Goal: Task Accomplishment & Management: Manage account settings

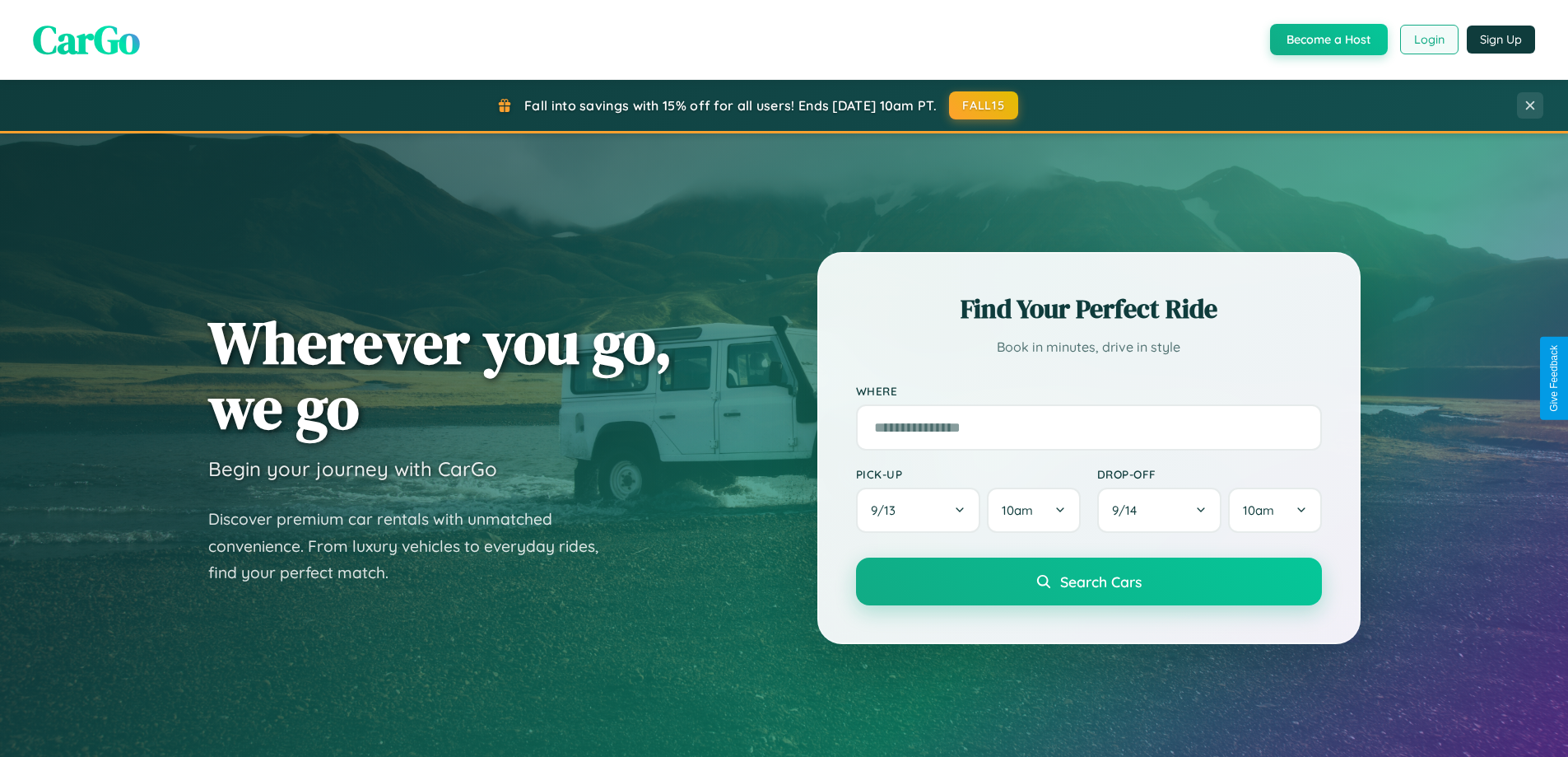
click at [1428, 39] on button "Login" at bounding box center [1430, 39] width 59 height 29
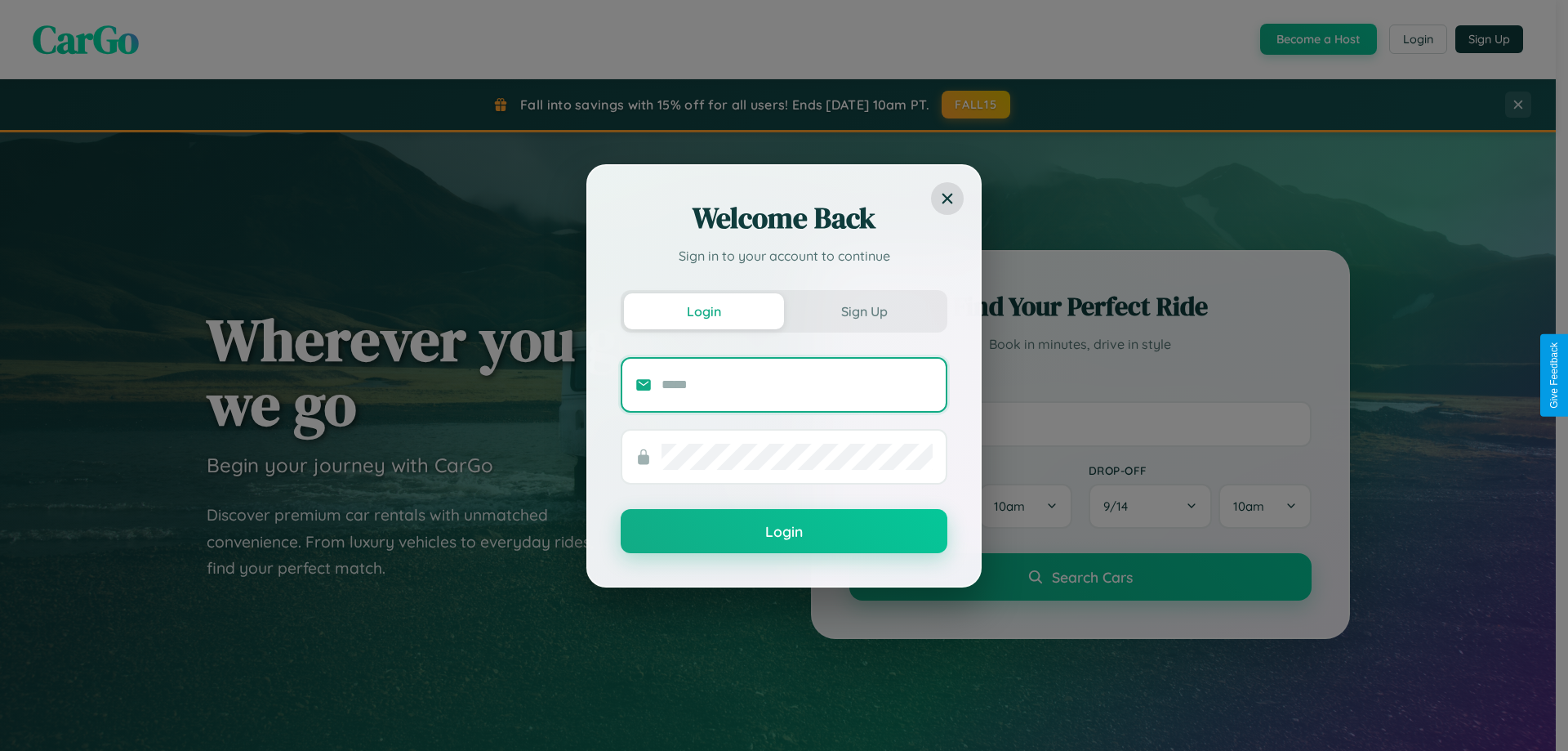
click at [797, 384] on input "text" at bounding box center [797, 384] width 271 height 26
type input "**********"
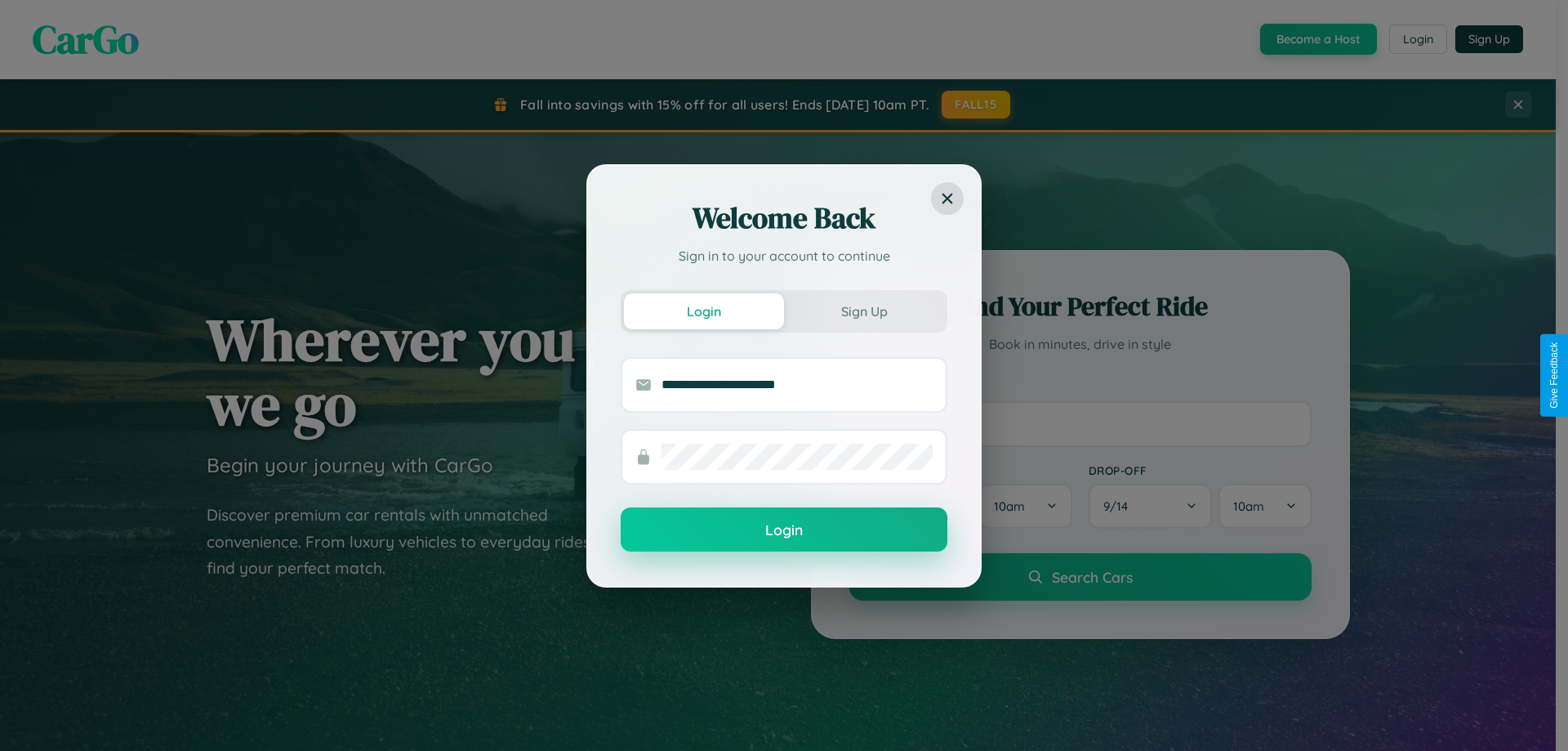
click at [784, 530] on button "Login" at bounding box center [784, 529] width 326 height 44
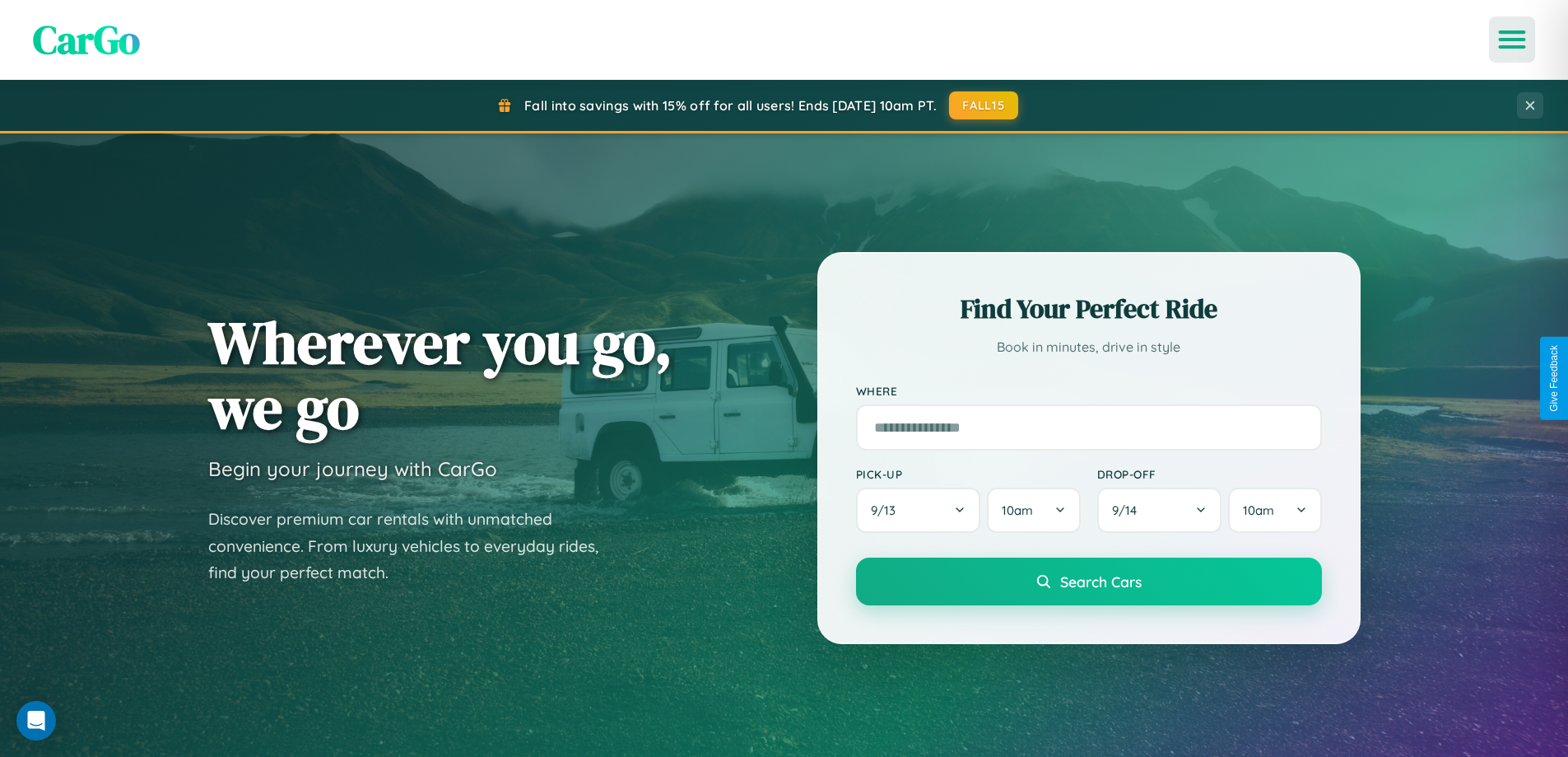
click at [1512, 39] on icon "Open menu" at bounding box center [1512, 39] width 23 height 15
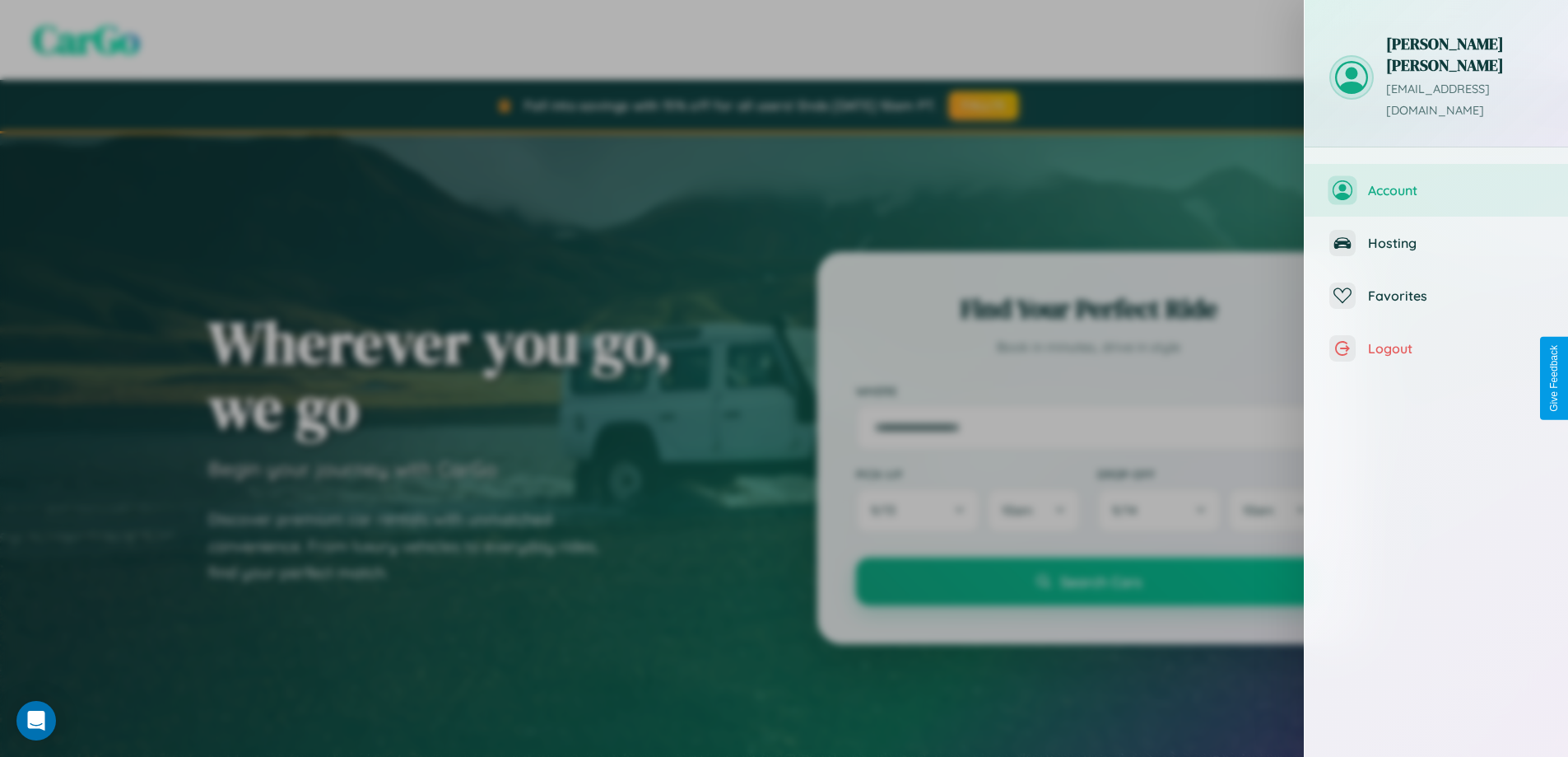
click at [1436, 182] on span "Account" at bounding box center [1456, 191] width 175 height 17
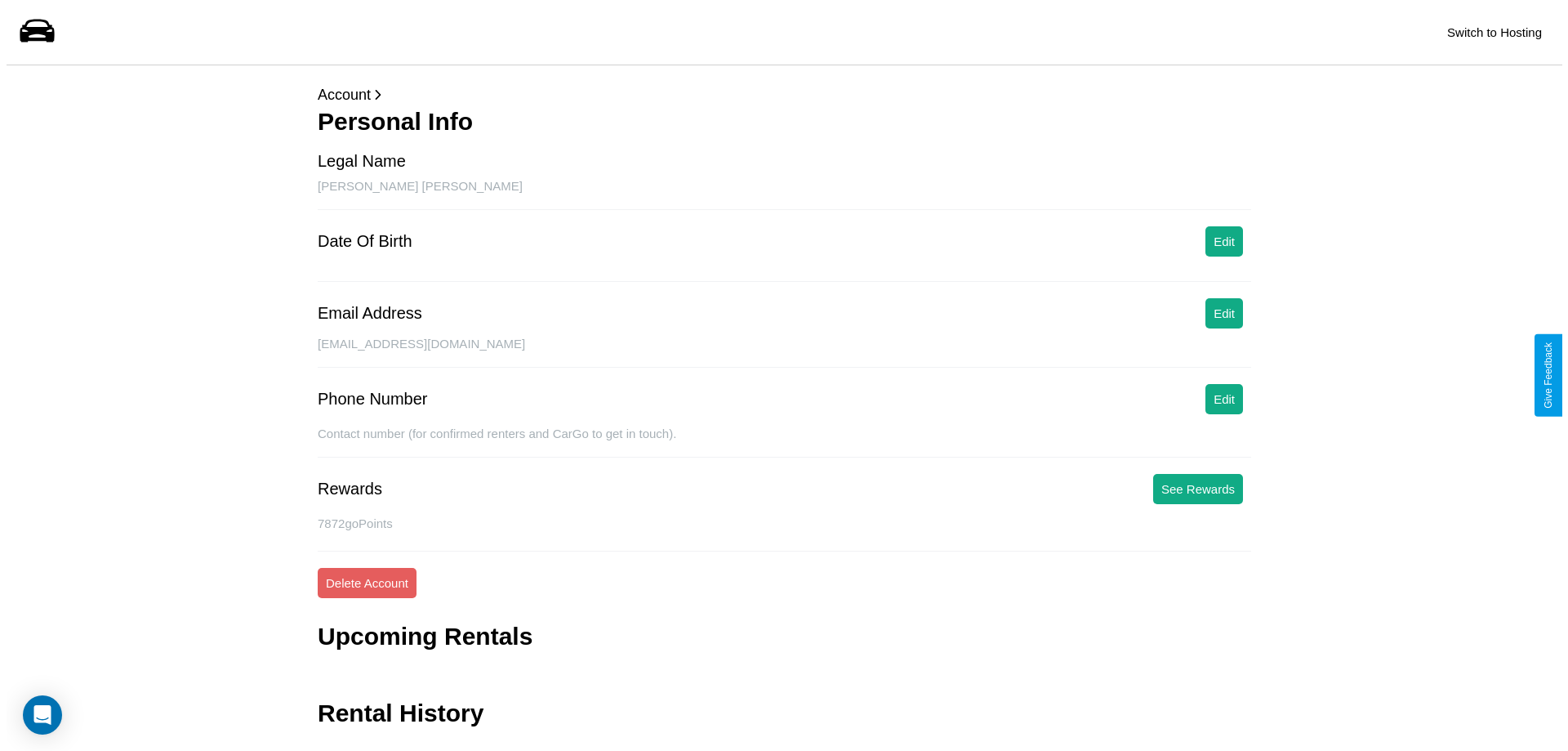
scroll to position [39, 0]
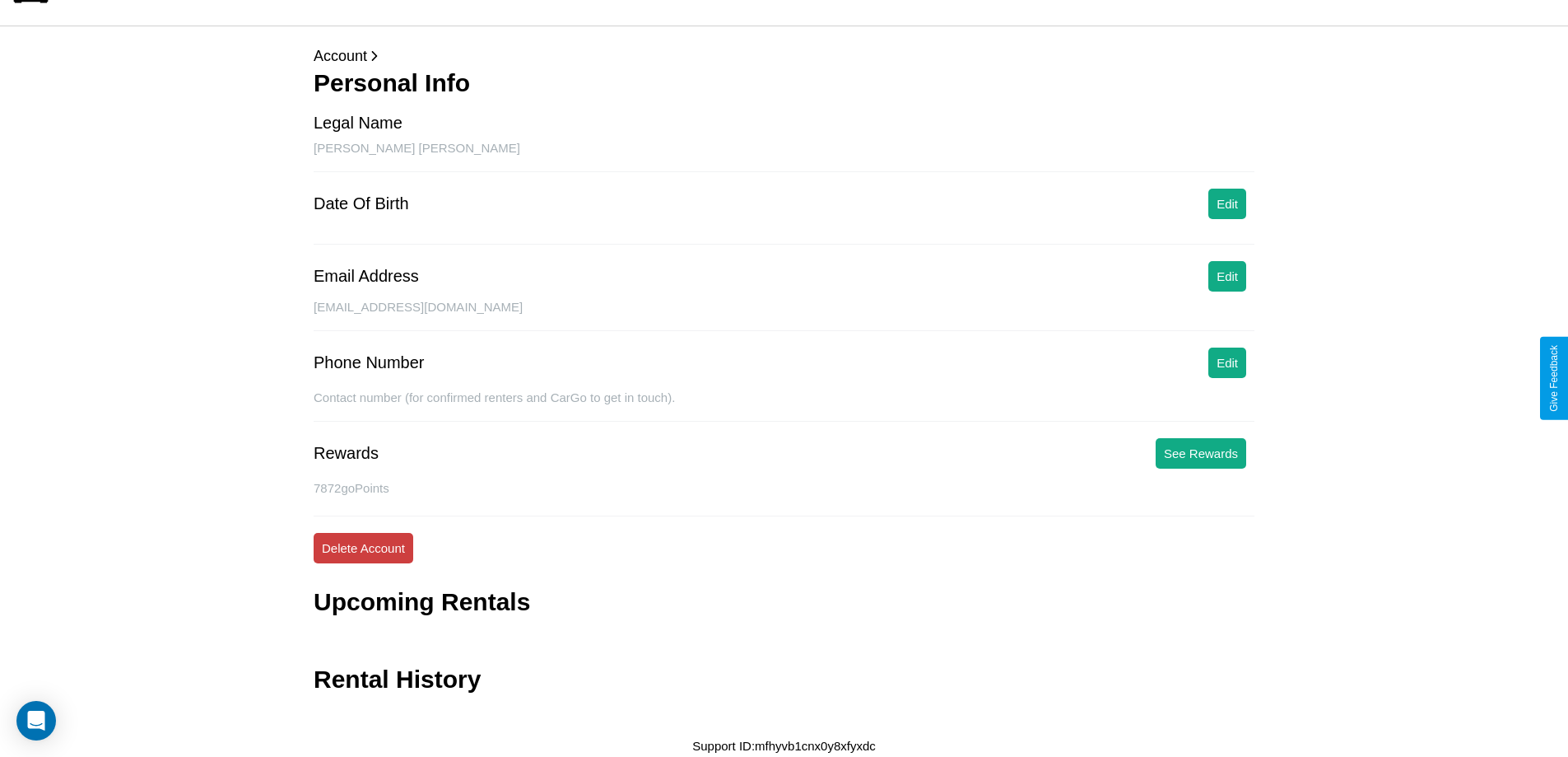
click at [363, 547] on button "Delete Account" at bounding box center [363, 548] width 100 height 30
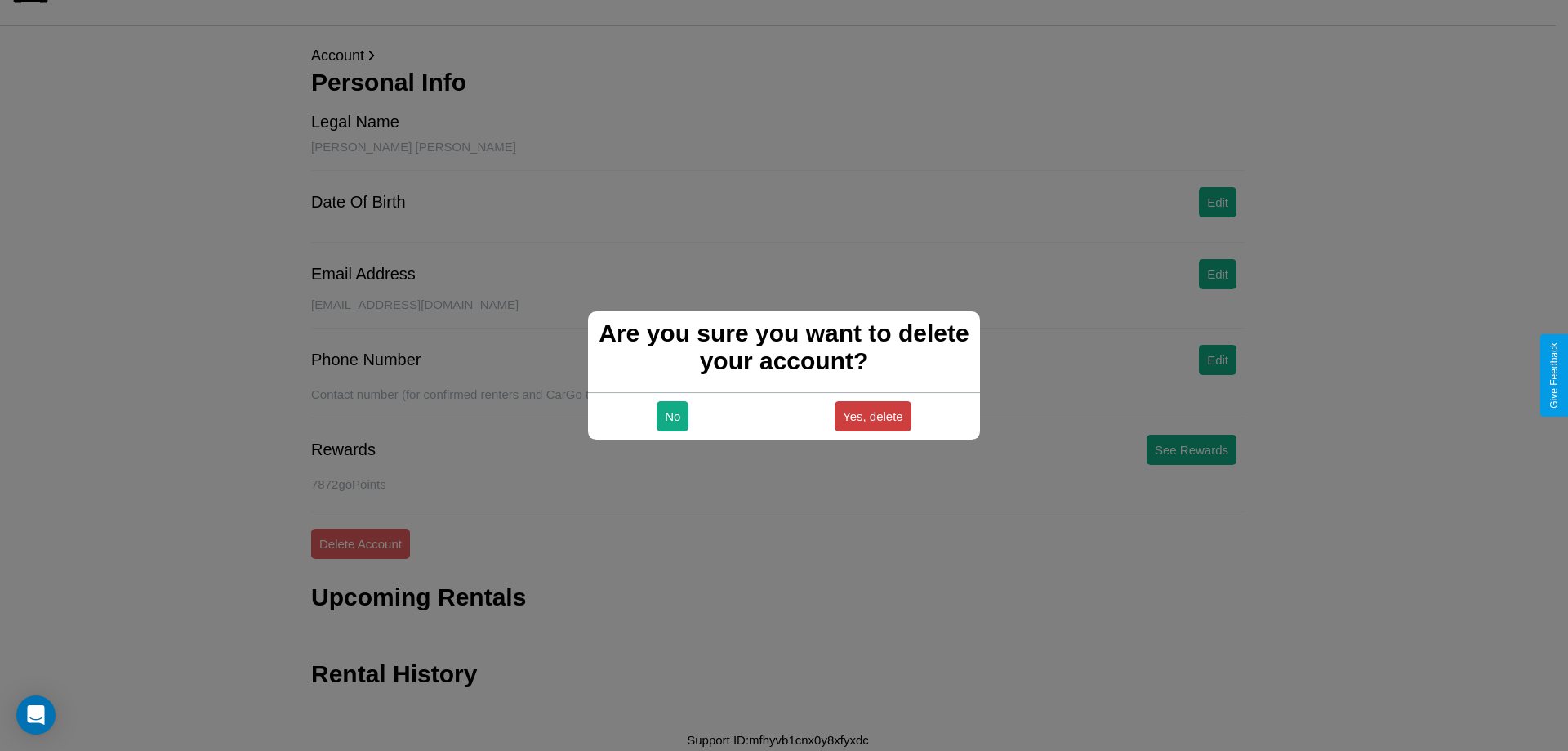
click at [872, 415] on button "Yes, delete" at bounding box center [873, 416] width 77 height 30
